Goal: Task Accomplishment & Management: Manage account settings

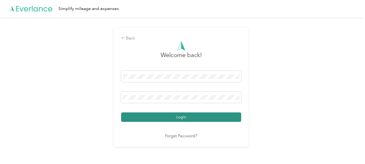
click at [172, 116] on button "Login" at bounding box center [181, 116] width 120 height 9
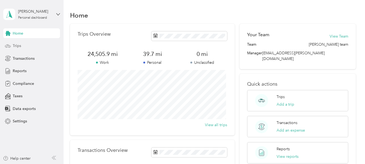
click at [20, 46] on span "Trips" at bounding box center [17, 46] width 8 height 6
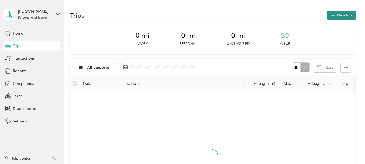
click at [339, 15] on button "New trip" at bounding box center [341, 15] width 29 height 9
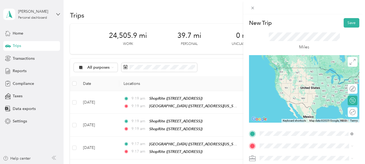
click at [280, 97] on span "[STREET_ADDRESS][US_STATE]" at bounding box center [297, 94] width 54 height 5
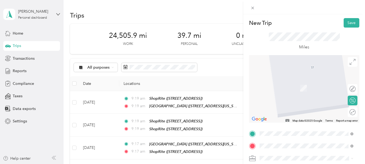
click at [284, 112] on div "TEAM ShopRite [STREET_ADDRESS]" at bounding box center [306, 106] width 90 height 15
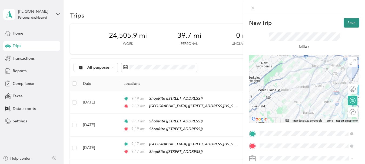
click at [344, 23] on button "Save" at bounding box center [352, 22] width 16 height 9
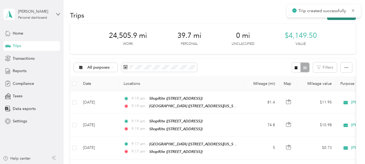
click at [342, 18] on button "New trip" at bounding box center [341, 15] width 29 height 9
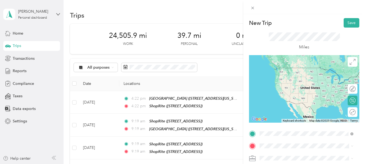
click at [296, 101] on li "TEAM ShopRite [STREET_ADDRESS]" at bounding box center [307, 94] width 98 height 19
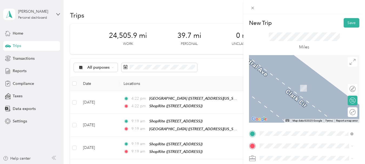
click at [293, 89] on span "[GEOGRAPHIC_DATA], [GEOGRAPHIC_DATA]" at bounding box center [310, 87] width 80 height 5
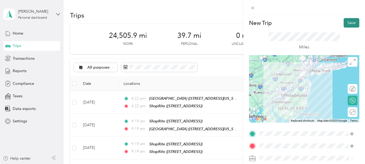
click at [346, 22] on button "Save" at bounding box center [352, 22] width 16 height 9
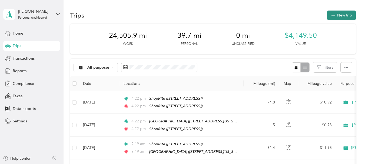
click at [334, 19] on button "New trip" at bounding box center [341, 15] width 29 height 9
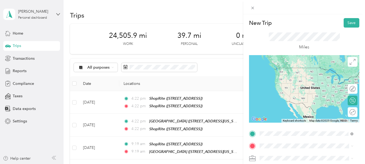
click at [295, 80] on div "TEAM ShopRite [GEOGRAPHIC_DATA], [GEOGRAPHIC_DATA]" at bounding box center [310, 73] width 80 height 13
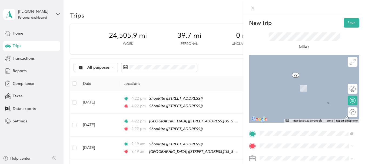
click at [290, 90] on span "[STREET_ADDRESS]" at bounding box center [287, 89] width 34 height 5
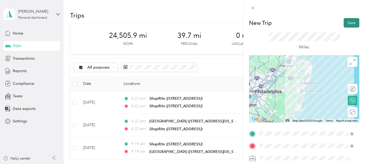
click at [345, 24] on button "Save" at bounding box center [352, 22] width 16 height 9
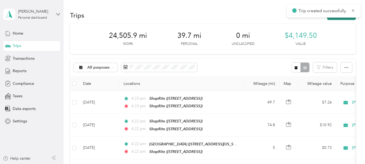
click at [339, 19] on button "New trip" at bounding box center [341, 15] width 29 height 9
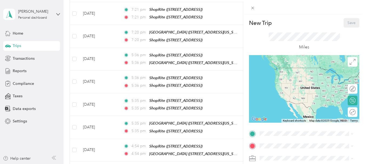
scroll to position [287, 0]
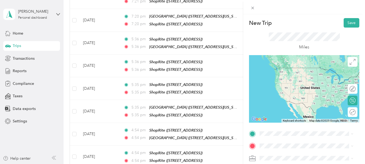
click at [277, 79] on span "[STREET_ADDRESS]" at bounding box center [287, 76] width 34 height 5
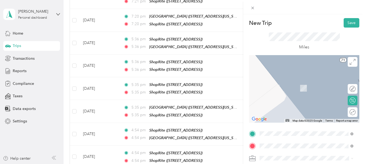
click at [290, 109] on span "[STREET_ADDRESS][US_STATE]" at bounding box center [297, 107] width 54 height 5
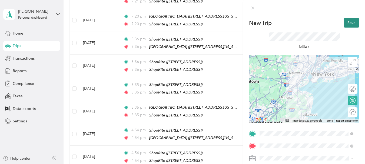
click at [348, 26] on button "Save" at bounding box center [352, 22] width 16 height 9
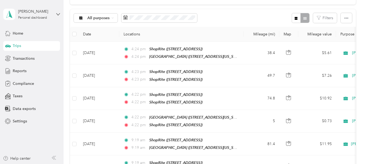
scroll to position [47, 0]
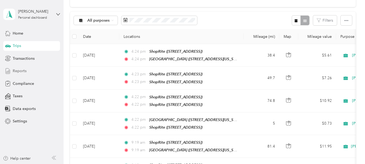
click at [26, 70] on span "Reports" at bounding box center [20, 71] width 14 height 6
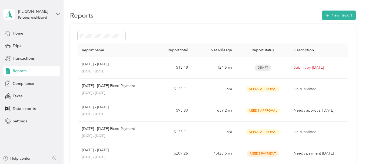
click at [57, 14] on icon at bounding box center [57, 14] width 3 height 2
click at [24, 45] on div "Log out" at bounding box center [75, 44] width 137 height 9
